Goal: Task Accomplishment & Management: Manage account settings

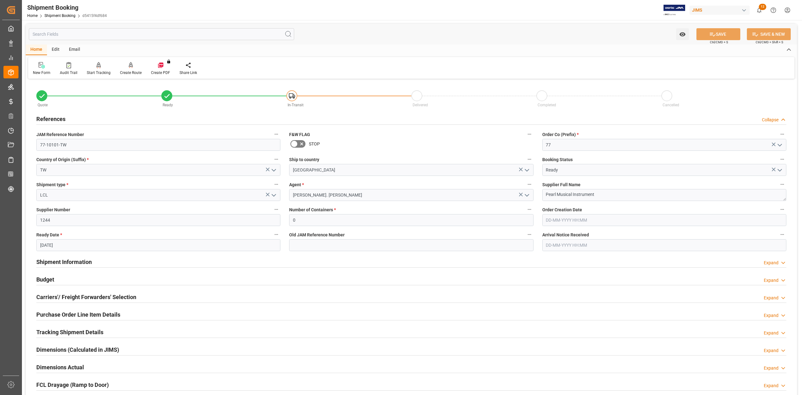
scroll to position [83, 0]
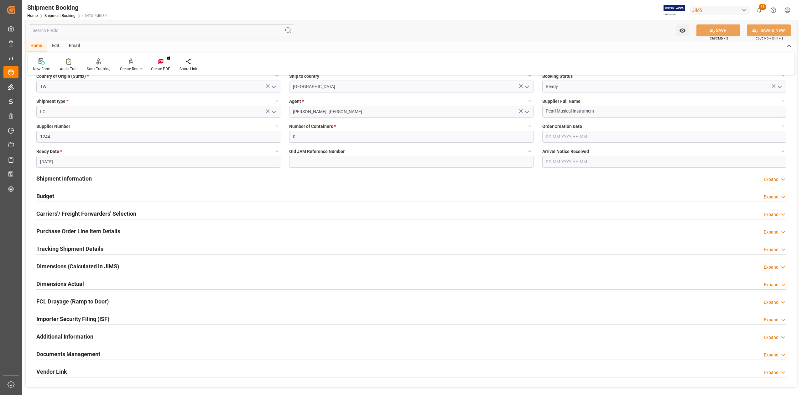
click at [63, 177] on h2 "Shipment Information" at bounding box center [63, 178] width 55 height 8
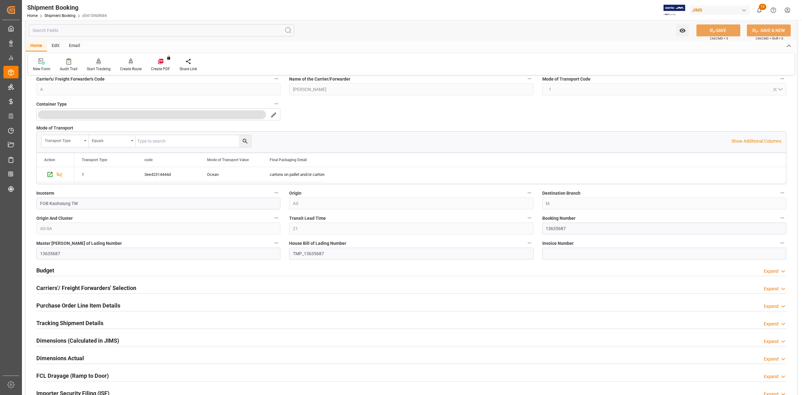
scroll to position [292, 0]
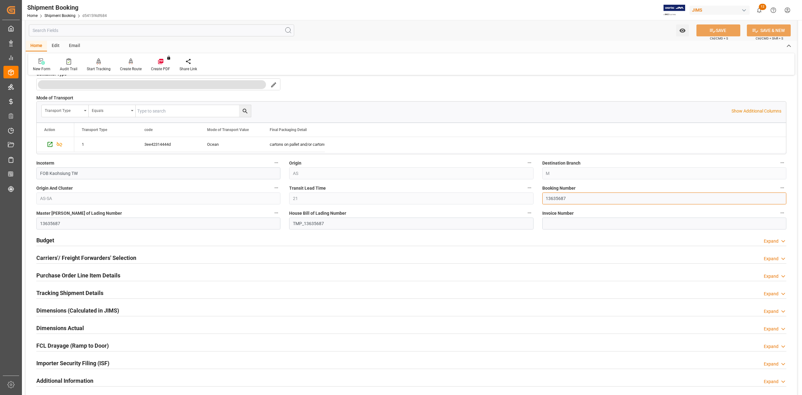
click at [555, 197] on input "13635687" at bounding box center [664, 198] width 244 height 12
click at [556, 197] on input "13635687" at bounding box center [664, 198] width 244 height 12
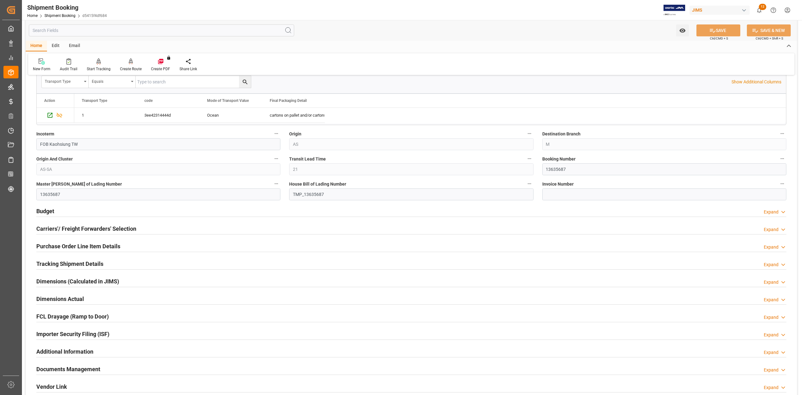
scroll to position [334, 0]
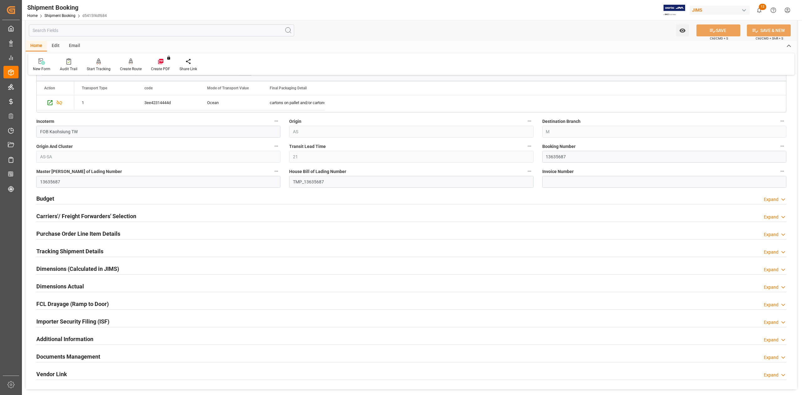
drag, startPoint x: 54, startPoint y: 252, endPoint x: 83, endPoint y: 258, distance: 29.6
click at [54, 252] on h2 "Tracking Shipment Details" at bounding box center [69, 251] width 67 height 8
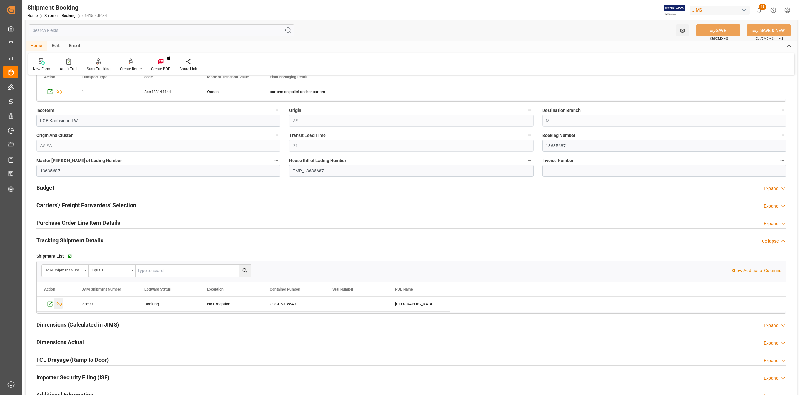
scroll to position [376, 0]
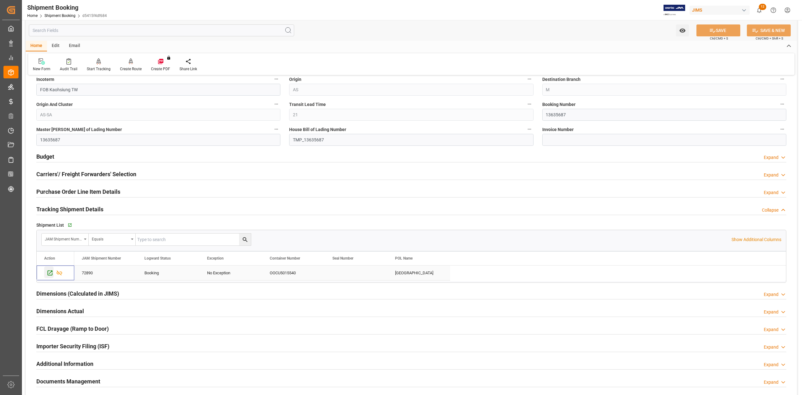
click at [52, 275] on icon "Press SPACE to select this row." at bounding box center [50, 272] width 5 height 5
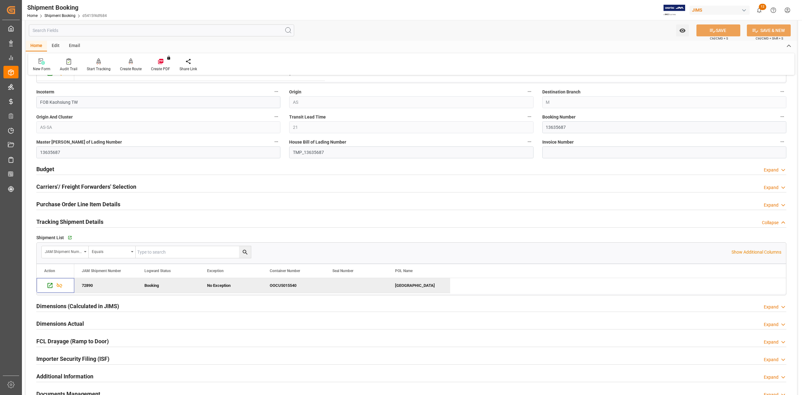
scroll to position [334, 0]
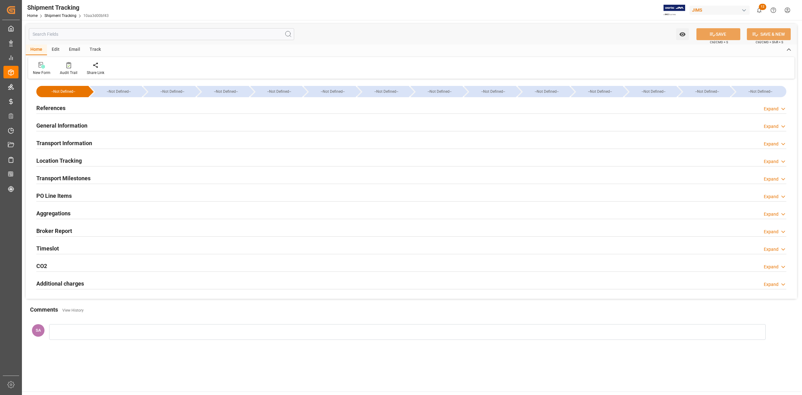
type input "04-09-2025 00:00"
type input "05-09-2025 00:00"
type input "14-09-2025 00:00"
type input "22-10-2025 00:00"
click at [83, 178] on h2 "Transport Milestones" at bounding box center [63, 178] width 54 height 8
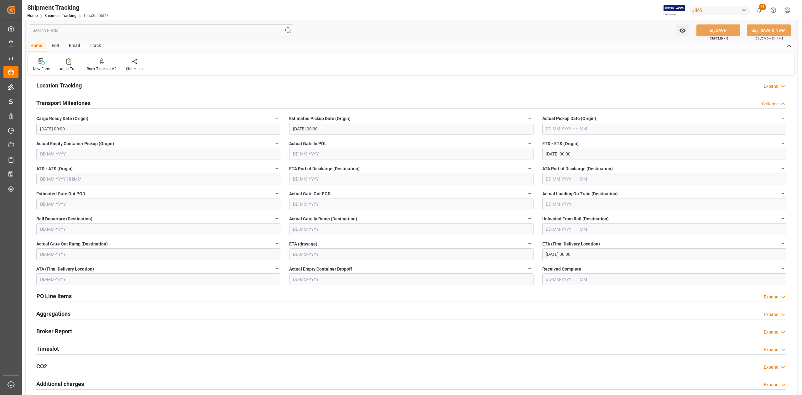
scroll to position [83, 0]
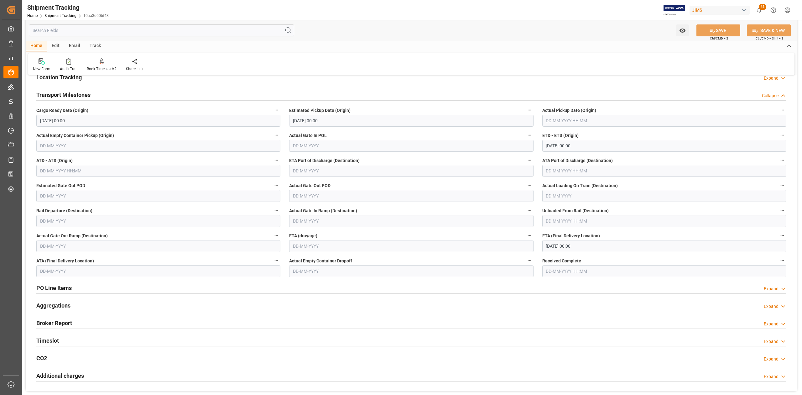
click at [593, 147] on input "14-09-2025 00:00" at bounding box center [664, 146] width 244 height 12
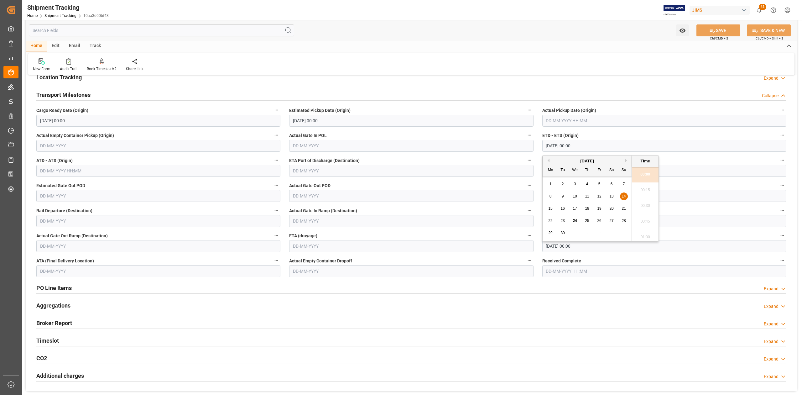
click at [593, 147] on input "14-09-2025 00:00" at bounding box center [664, 146] width 244 height 12
click at [589, 120] on input "text" at bounding box center [664, 121] width 244 height 12
paste input "14-09-2025 00:00"
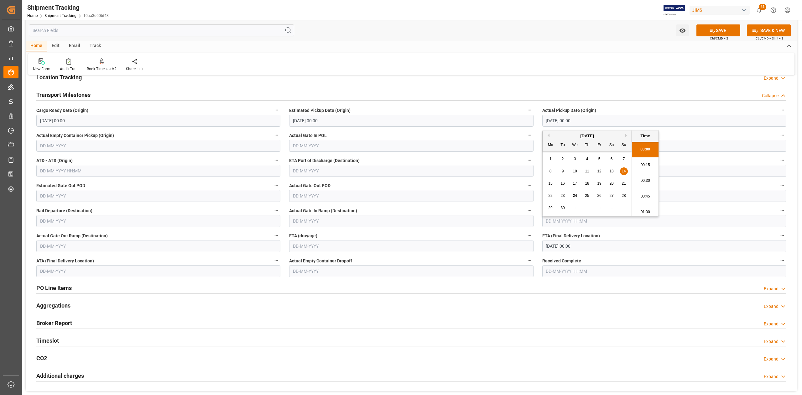
scroll to position [629, 0]
type input "14-09-2025 00:00"
click at [713, 29] on icon at bounding box center [713, 30] width 7 height 7
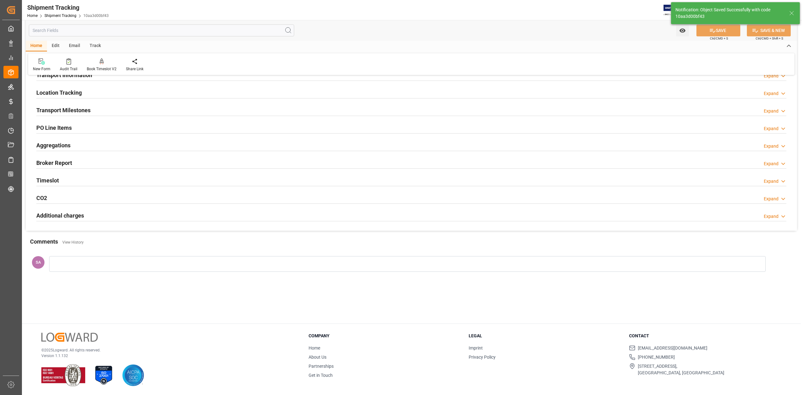
scroll to position [68, 0]
click at [63, 107] on h2 "Transport Milestones" at bounding box center [63, 110] width 54 height 8
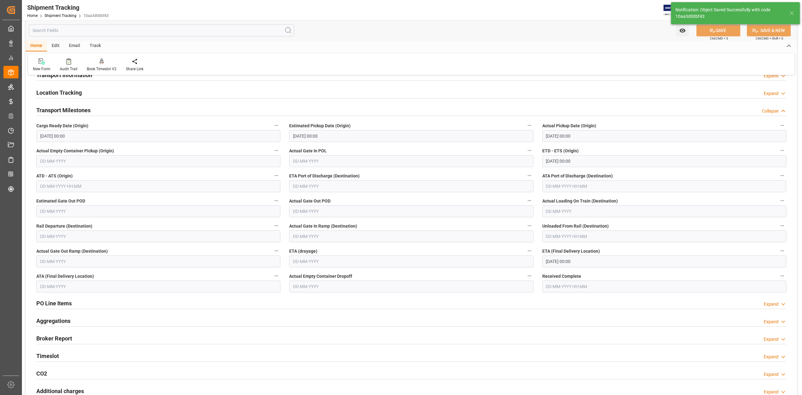
scroll to position [83, 0]
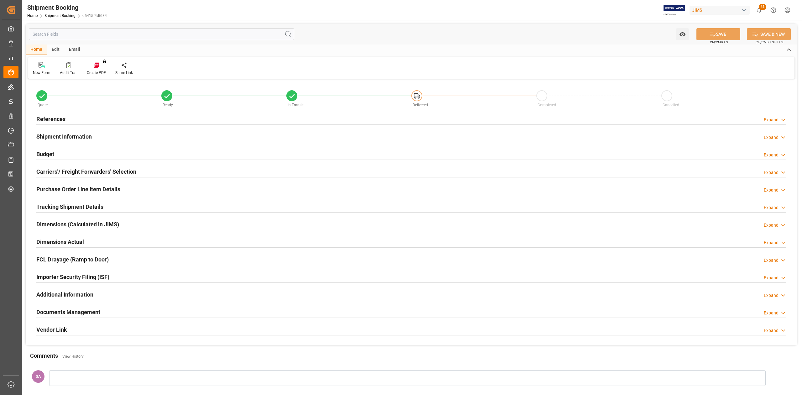
type input "49"
click at [49, 191] on h2 "Purchase Order Line Item Details" at bounding box center [78, 189] width 84 height 8
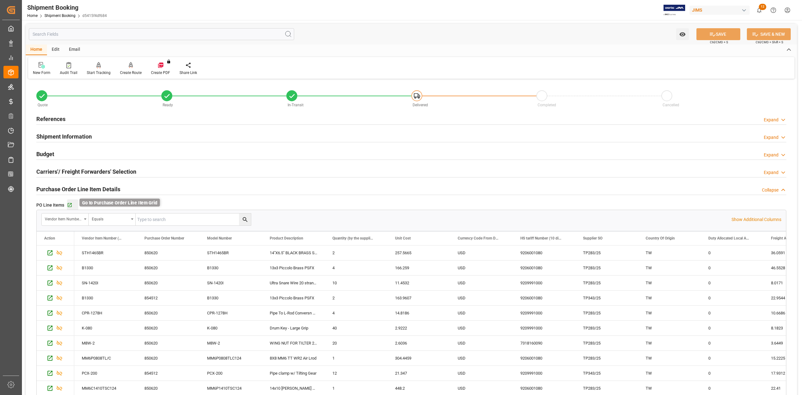
click at [70, 205] on icon "button" at bounding box center [70, 205] width 4 height 4
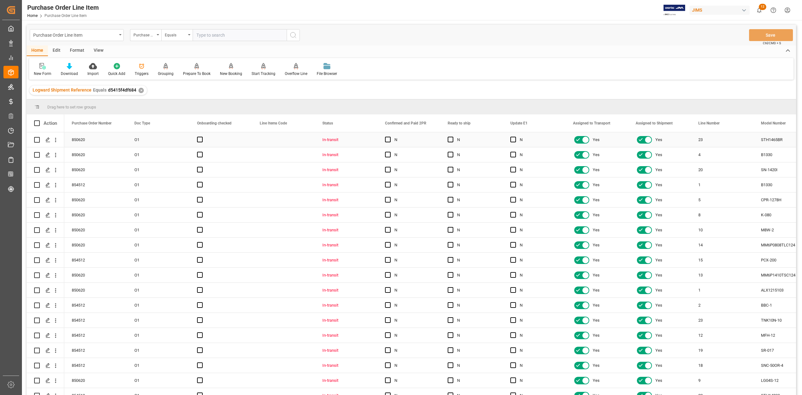
click at [390, 142] on span "Press SPACE to select this row." at bounding box center [388, 140] width 6 height 6
click at [390, 137] on input "Press SPACE to select this row." at bounding box center [390, 137] width 0 height 0
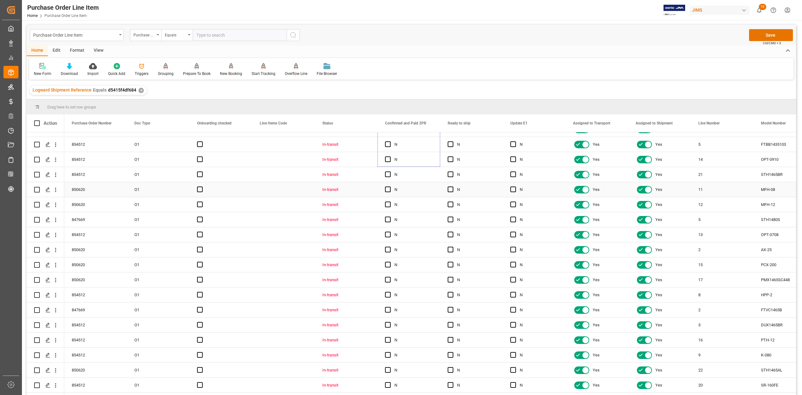
scroll to position [474, 0]
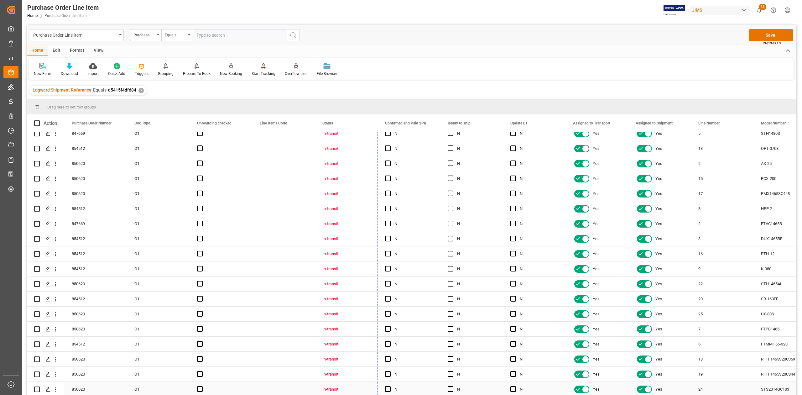
drag, startPoint x: 438, startPoint y: 146, endPoint x: 434, endPoint y: 369, distance: 223.2
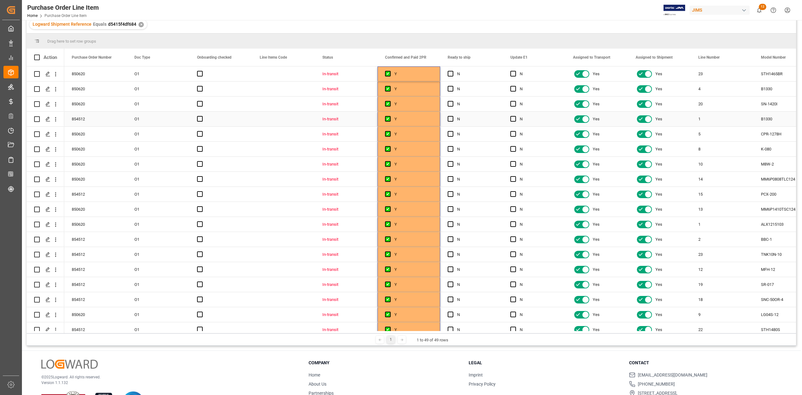
scroll to position [0, 0]
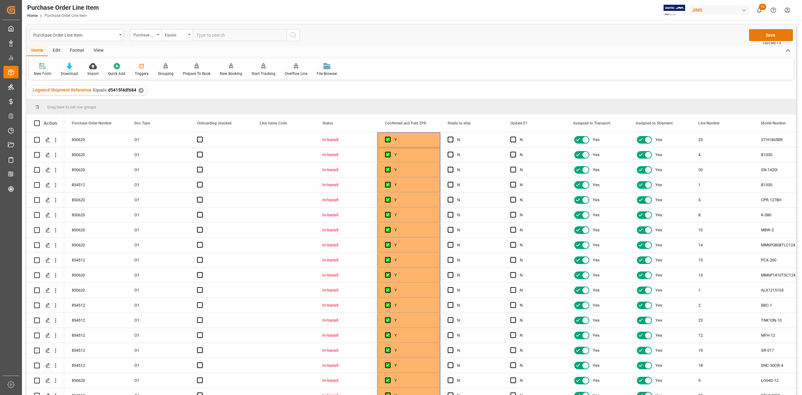
click at [775, 36] on button "Save" at bounding box center [771, 35] width 44 height 12
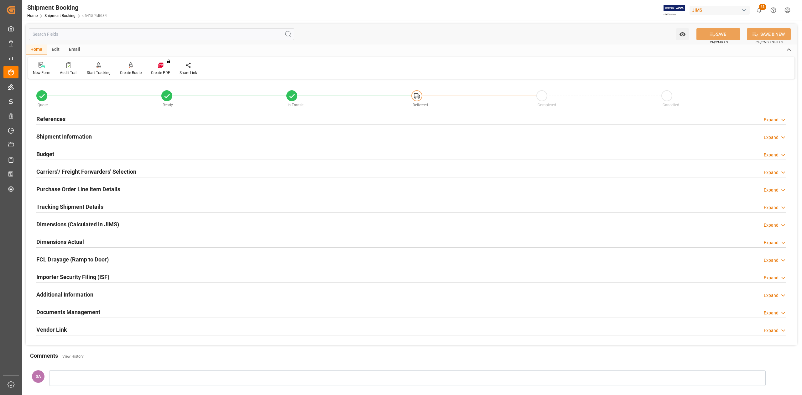
click at [74, 310] on h2 "Documents Management" at bounding box center [68, 312] width 64 height 8
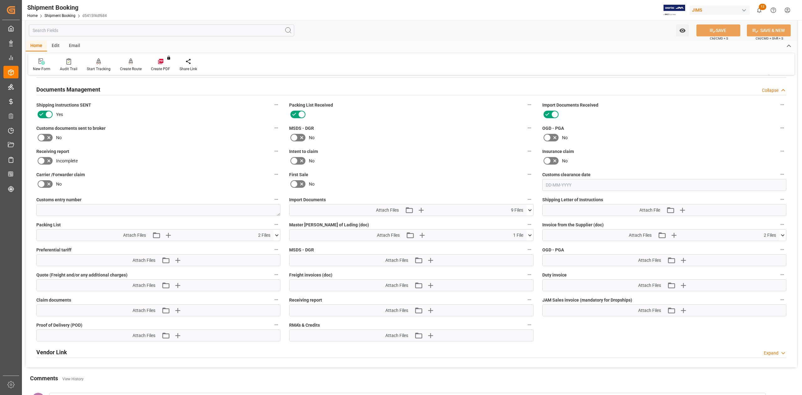
scroll to position [209, 0]
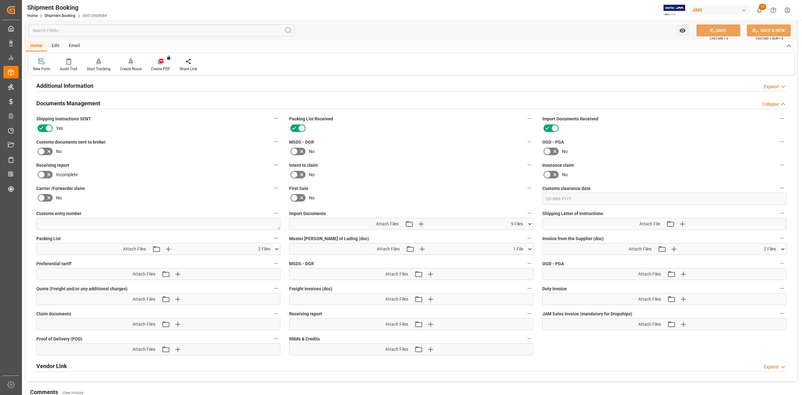
click at [41, 151] on icon at bounding box center [42, 152] width 8 height 8
click at [0, 0] on input "checkbox" at bounding box center [0, 0] width 0 height 0
click at [530, 223] on icon at bounding box center [529, 224] width 3 height 2
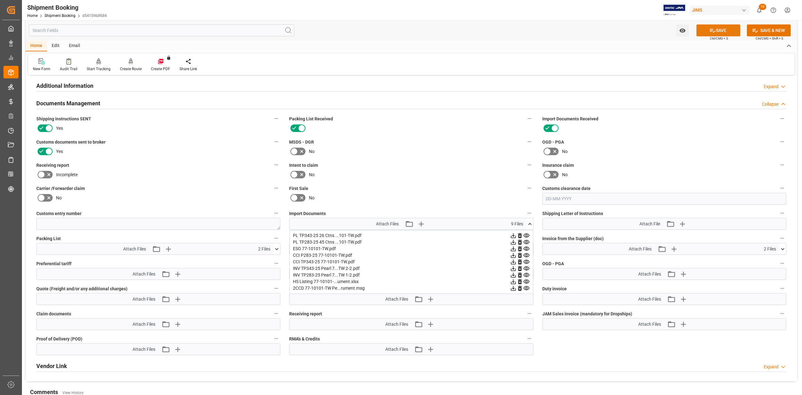
click at [706, 29] on button "SAVE" at bounding box center [719, 30] width 44 height 12
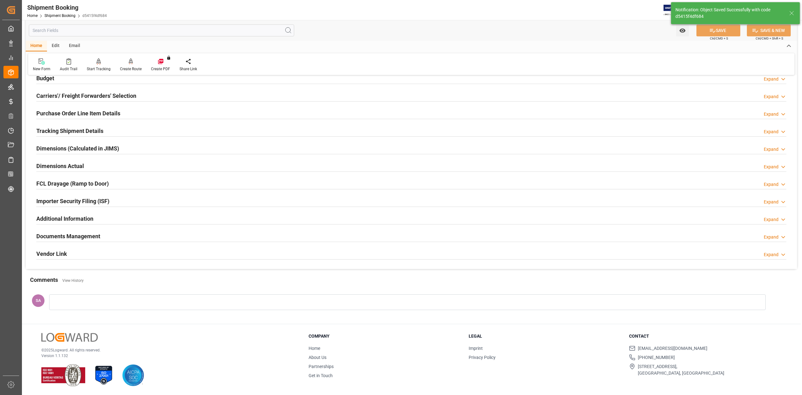
scroll to position [77, 0]
